Goal: Task Accomplishment & Management: Complete application form

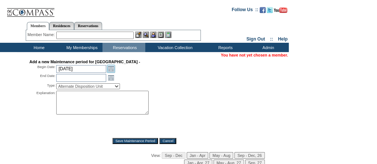
click at [109, 68] on link "Open the calendar popup." at bounding box center [111, 69] width 8 height 8
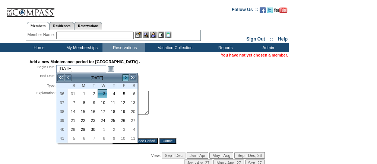
click at [125, 78] on link ">" at bounding box center [125, 77] width 7 height 7
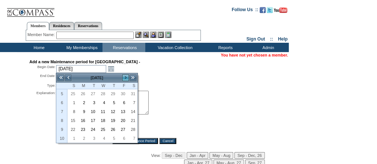
click at [125, 78] on link ">" at bounding box center [125, 77] width 7 height 7
click at [131, 118] on link "23" at bounding box center [132, 120] width 9 height 8
type input "2026-05-23"
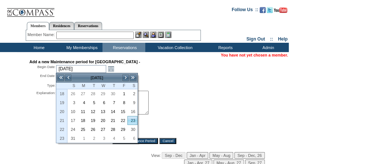
type input "2026-05-24"
type input "5/23/2026"
type input "5/24/2026"
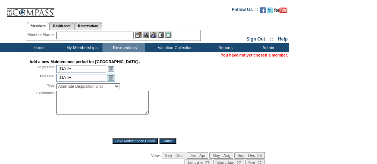
click at [113, 78] on link "Open the calendar popup." at bounding box center [111, 78] width 8 height 8
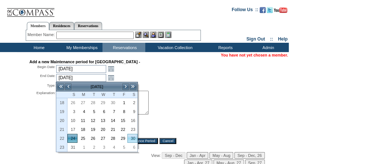
click at [131, 136] on link "30" at bounding box center [132, 138] width 9 height 8
type input "2026-05-30"
type input "5/30/2026"
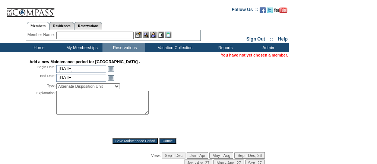
click at [166, 79] on div "2026-05-30 5/30/2026 Open the calendar popup. << < May 2026 > >> S M T W T F S …" at bounding box center [120, 78] width 128 height 8
click at [118, 85] on select "Alternate Disposition Unit Business Hold Disposition Exclusive Alliance Partner…" at bounding box center [88, 86] width 64 height 6
select select "PropMaintOIALUnavailable"
click at [56, 83] on select "Alternate Disposition Unit Business Hold Disposition Exclusive Alliance Partner…" at bounding box center [88, 86] width 64 height 6
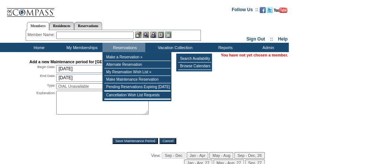
click at [80, 97] on textarea at bounding box center [102, 103] width 92 height 24
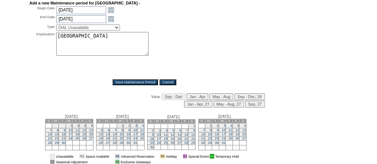
scroll to position [60, 0]
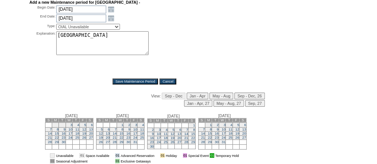
type textarea "Villa MS"
click at [147, 80] on input "Save Maintenance Period" at bounding box center [135, 82] width 46 height 6
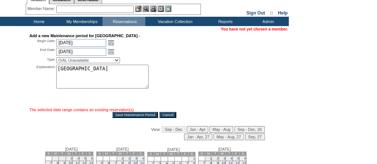
scroll to position [0, 0]
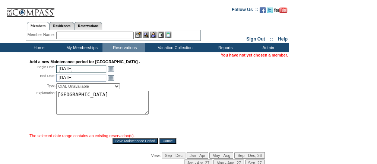
click at [84, 70] on input "5/23/2026" at bounding box center [81, 69] width 50 height 8
click at [109, 68] on link "Open the calendar popup." at bounding box center [111, 69] width 8 height 8
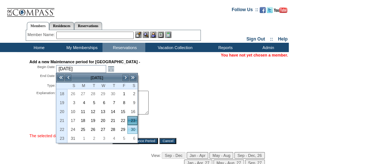
click at [131, 127] on link "30" at bounding box center [132, 129] width 9 height 8
type input "2026-05-30"
type input "2026-05-31"
type input "5/30/2026"
type input "5/31/2026"
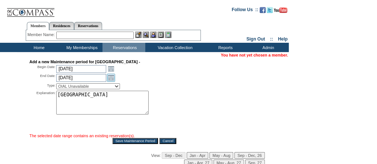
click at [112, 77] on link "Open the calendar popup." at bounding box center [111, 78] width 8 height 8
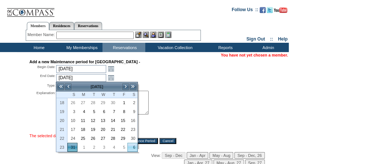
click at [133, 143] on link "6" at bounding box center [132, 147] width 9 height 8
type input "2026-06-06"
type input "6/6/2026"
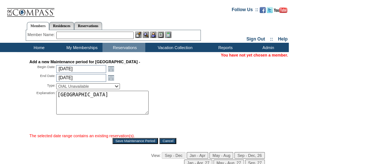
click at [185, 78] on div "2026-06-06 6/6/2026 Open the calendar popup. << < May 2026 > >> S M T W T F S 1…" at bounding box center [120, 78] width 128 height 8
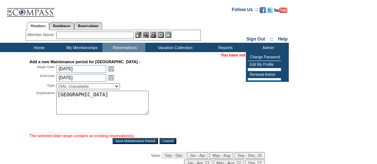
click at [171, 82] on div "2026-06-06 6/6/2026 Open the calendar popup. << < May 2026 > >> S M T W T F S 1…" at bounding box center [120, 78] width 128 height 8
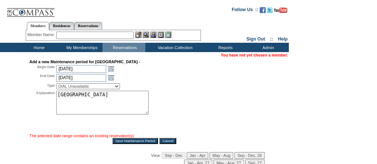
click at [143, 141] on input "Save Maintenance Period" at bounding box center [135, 141] width 46 height 6
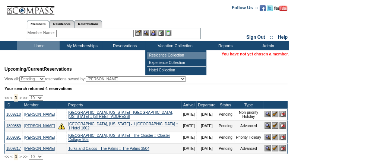
click at [173, 54] on td "Residence Collection" at bounding box center [176, 55] width 58 height 7
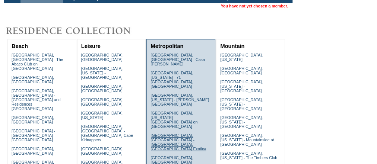
scroll to position [60, 0]
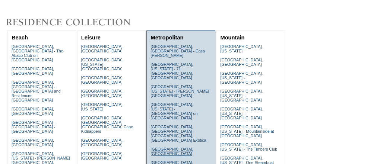
click at [172, 147] on link "Florence, Italy" at bounding box center [171, 151] width 42 height 9
